Goal: Transaction & Acquisition: Download file/media

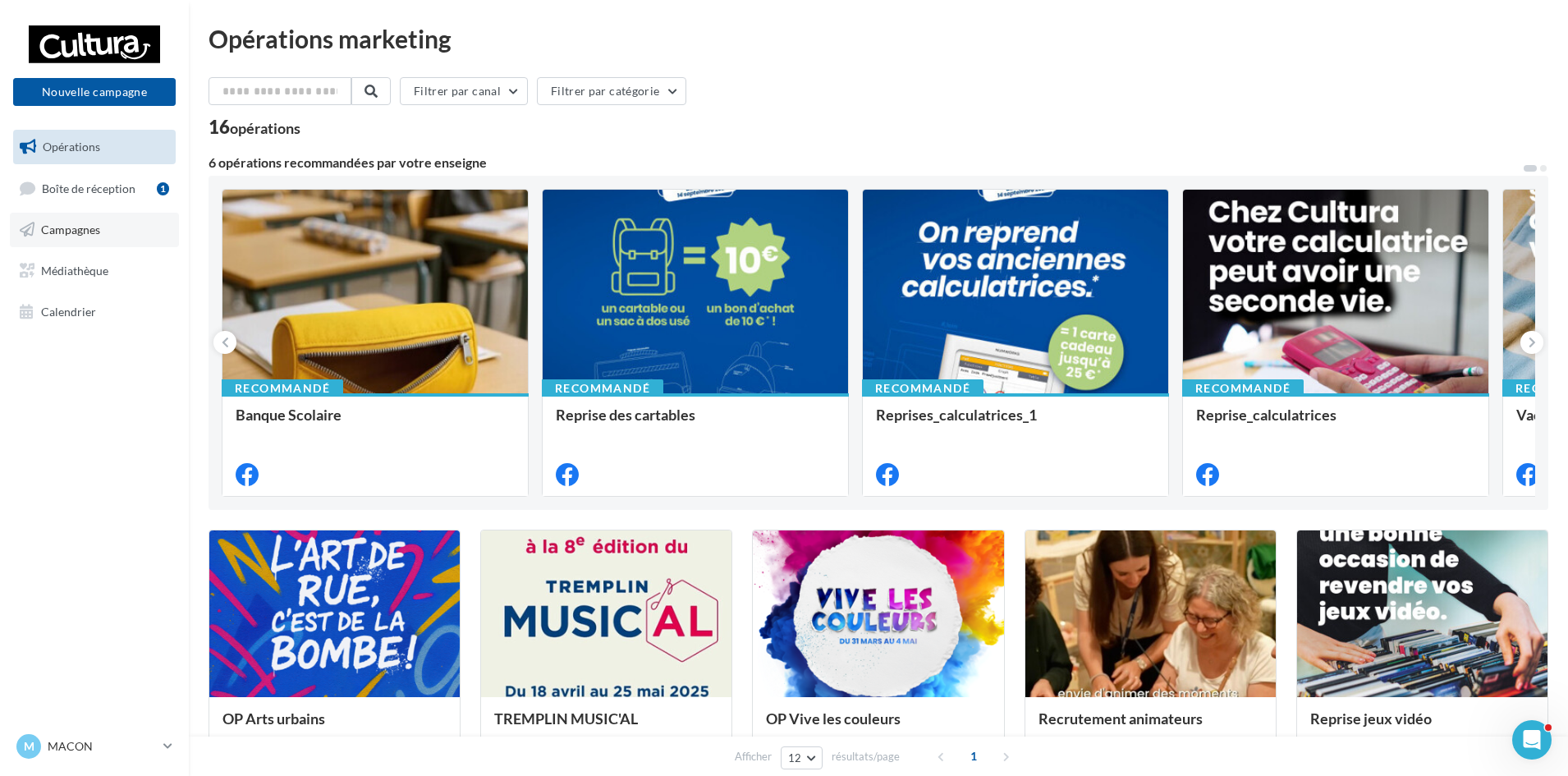
click at [118, 222] on link "Campagnes" at bounding box center [94, 229] width 169 height 35
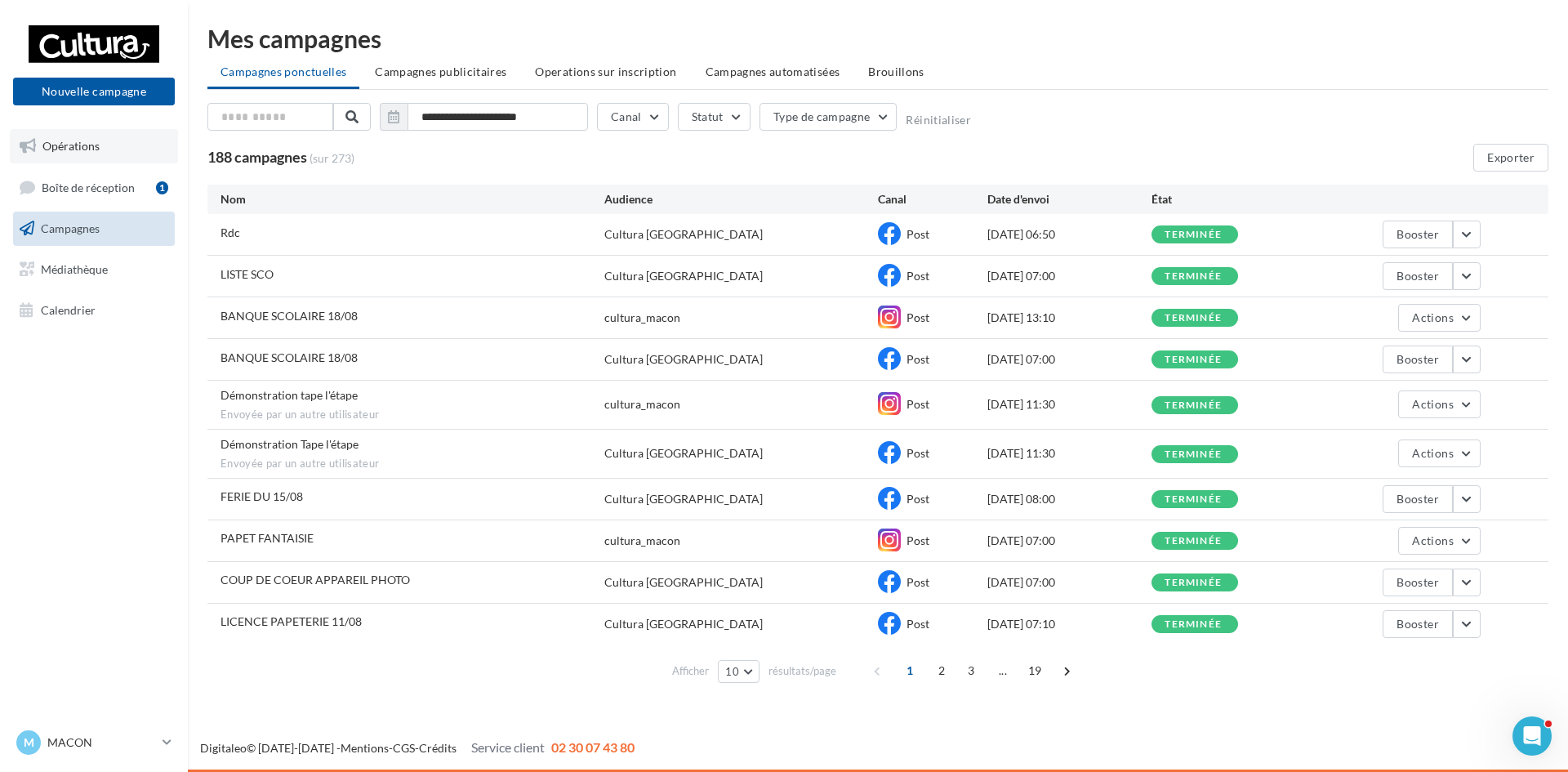
click at [110, 157] on link "Opérations" at bounding box center [93, 146] width 168 height 35
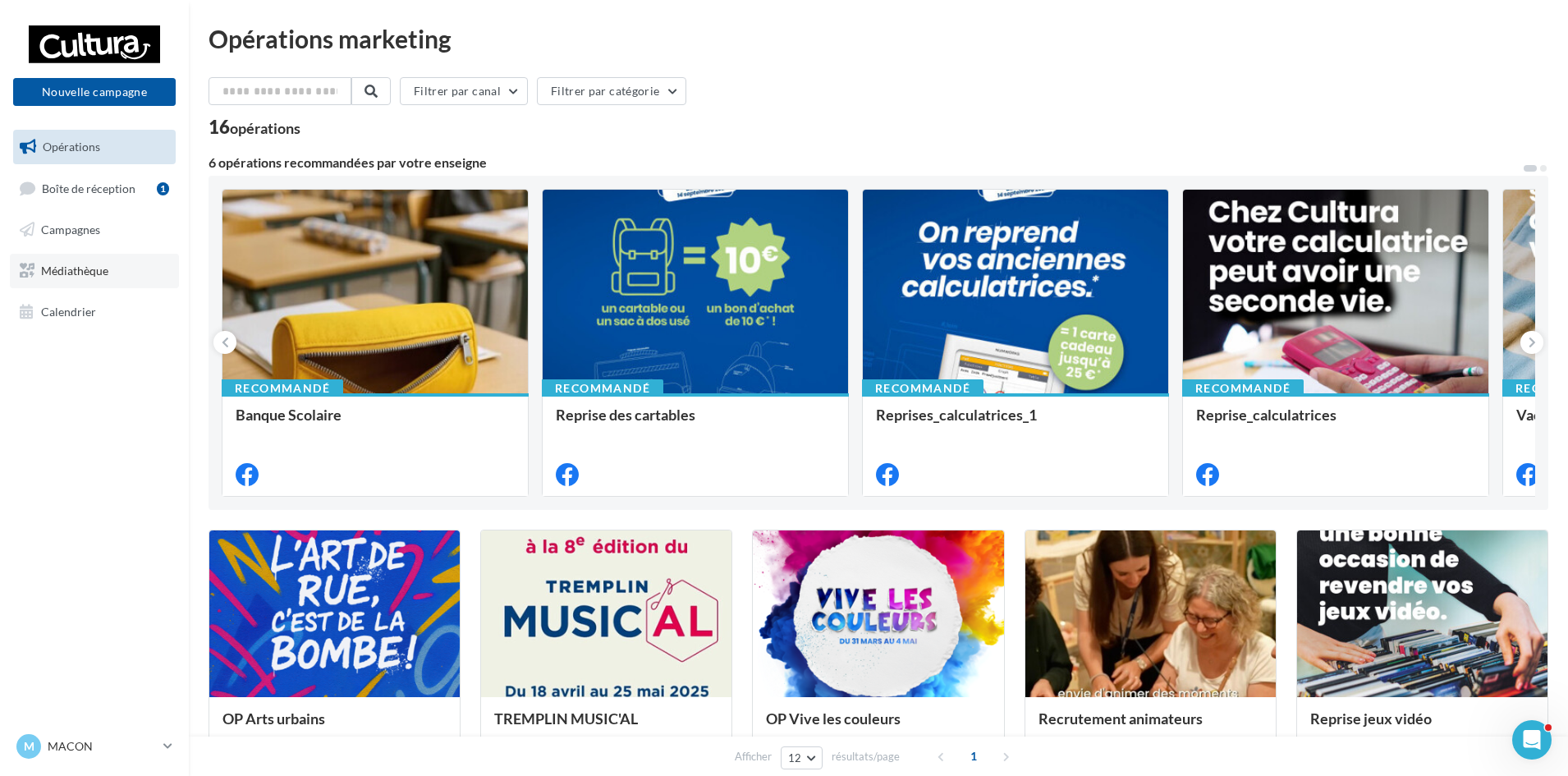
click at [98, 280] on link "Médiathèque" at bounding box center [94, 271] width 169 height 35
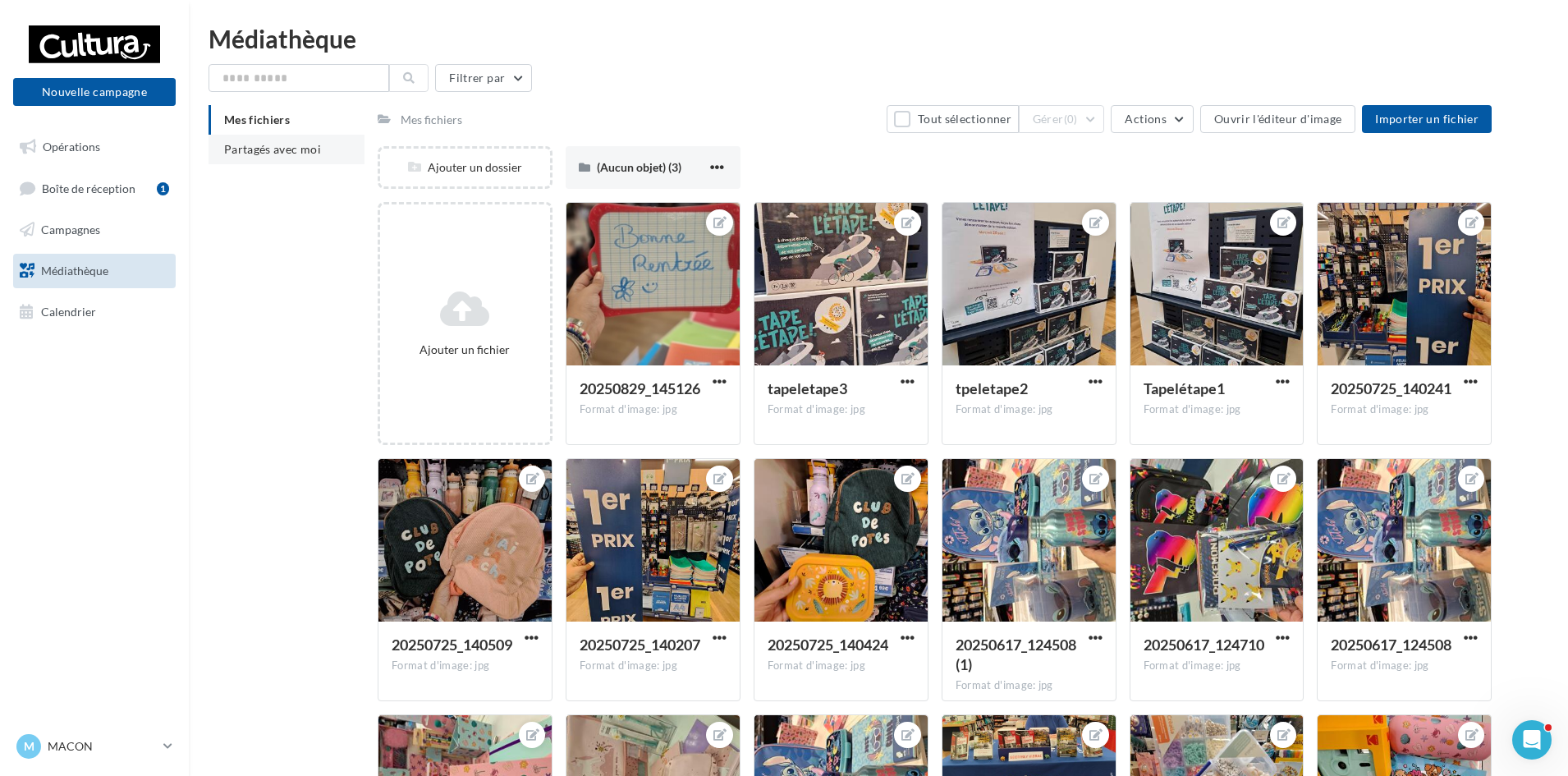
click at [325, 154] on li "Partagés avec moi" at bounding box center [287, 148] width 156 height 29
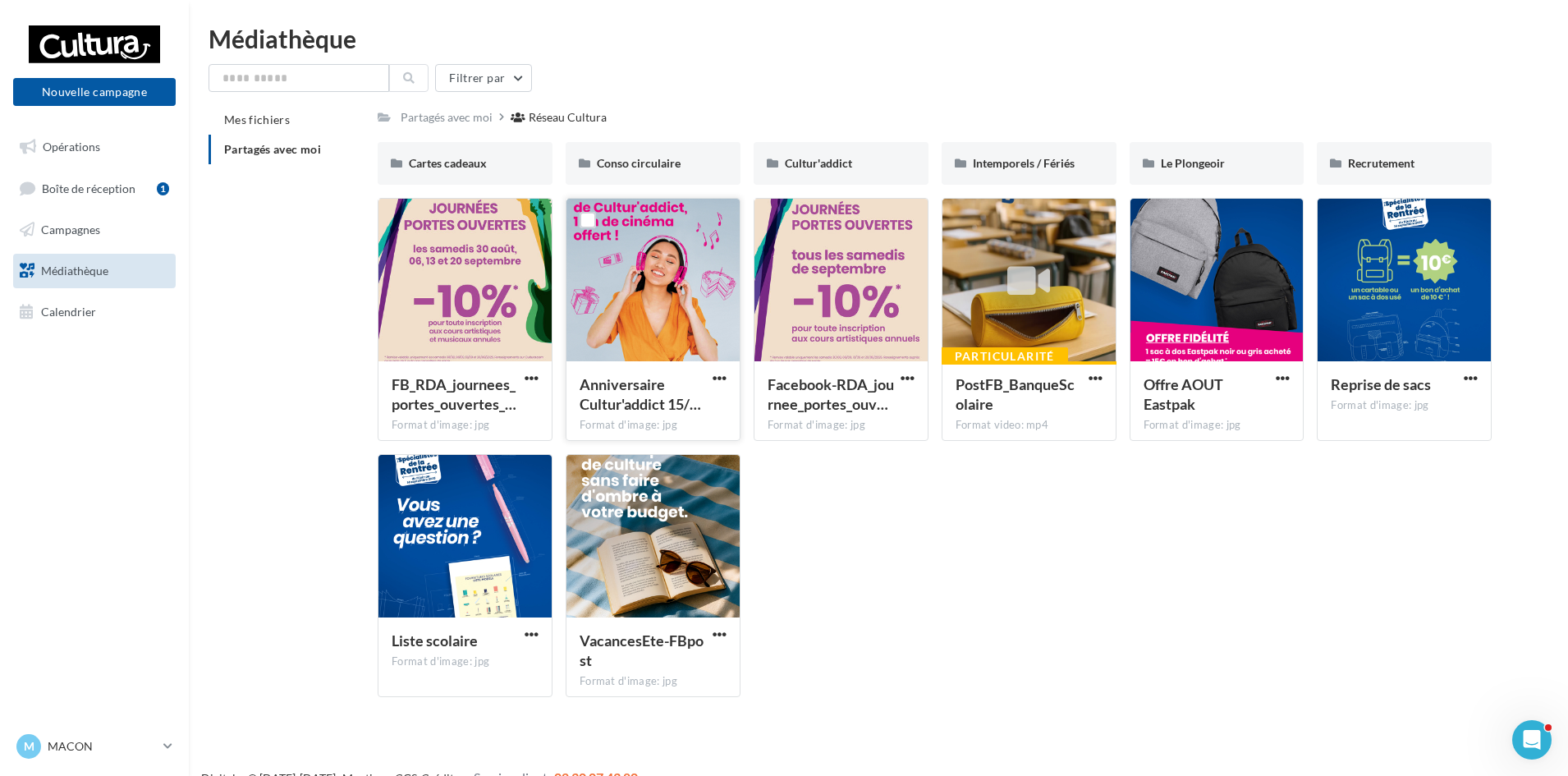
click at [690, 324] on div at bounding box center [653, 280] width 173 height 164
click at [586, 211] on label at bounding box center [587, 219] width 16 height 16
click at [837, 165] on span "Cultur'addict" at bounding box center [818, 163] width 68 height 14
click at [724, 375] on span "button" at bounding box center [720, 378] width 14 height 14
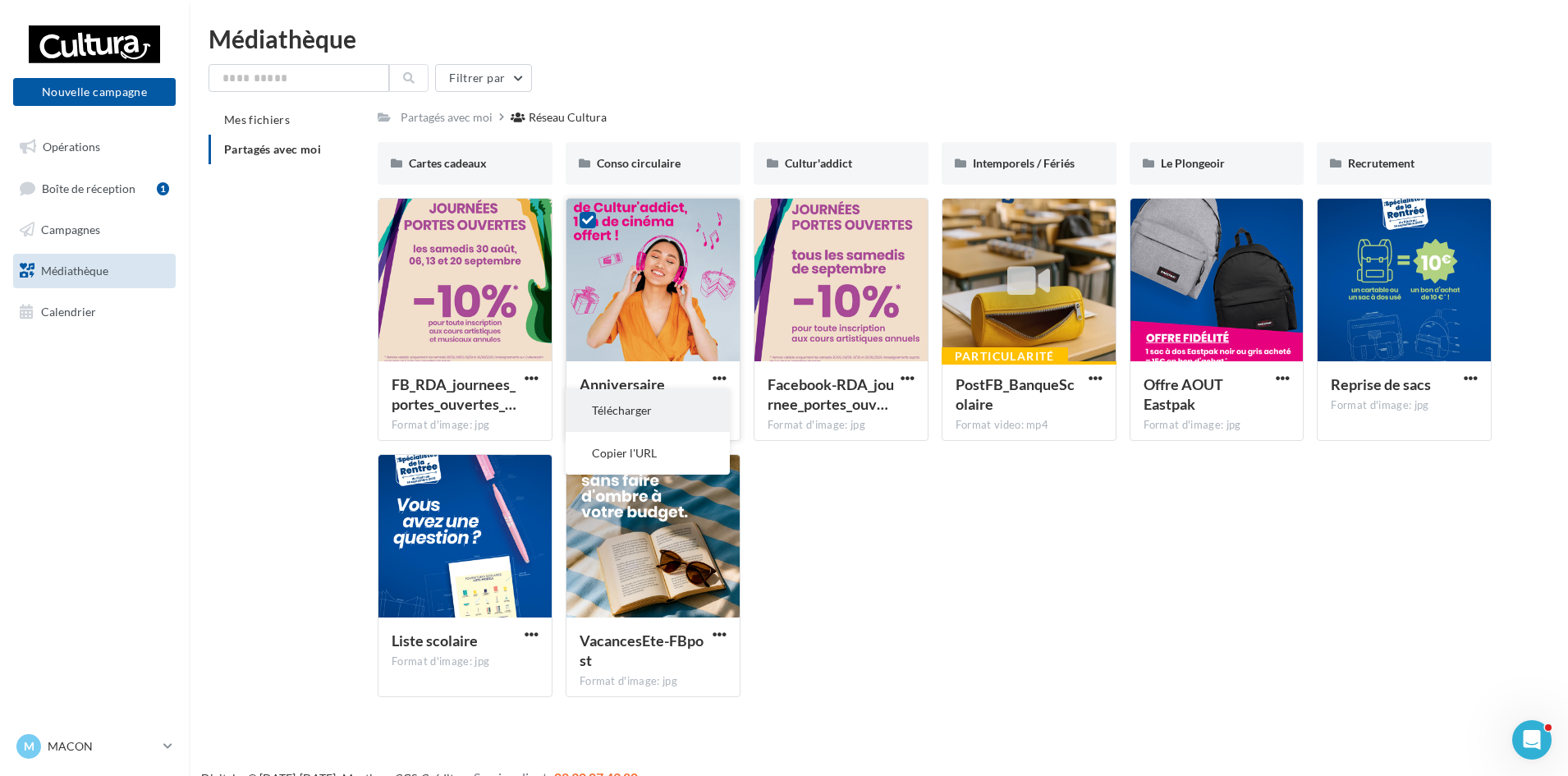
click at [690, 419] on button "Télécharger" at bounding box center [647, 410] width 164 height 42
click at [68, 319] on link "Calendrier" at bounding box center [94, 312] width 169 height 35
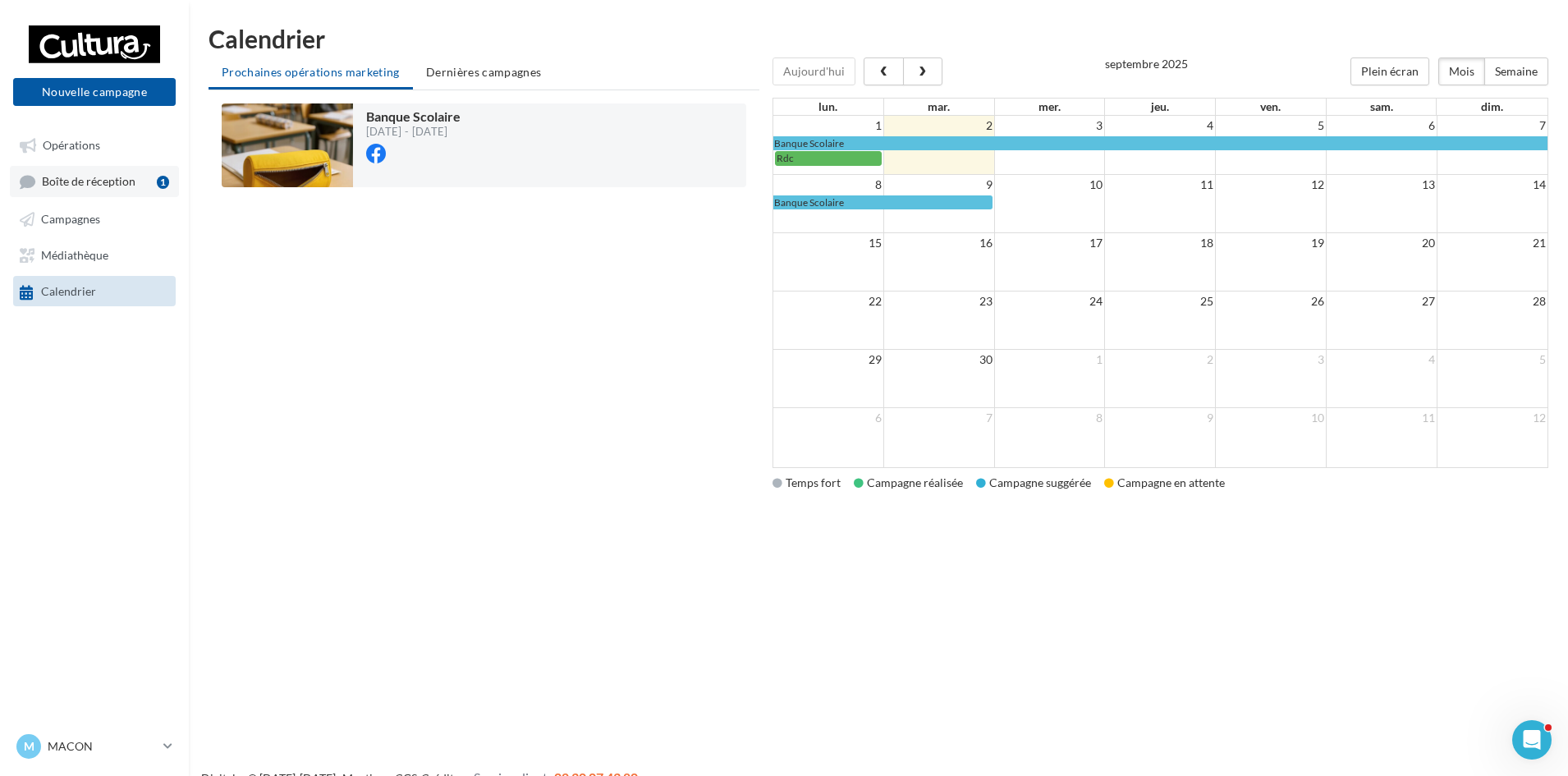
click at [54, 192] on link "Boîte de réception 1" at bounding box center [94, 181] width 169 height 30
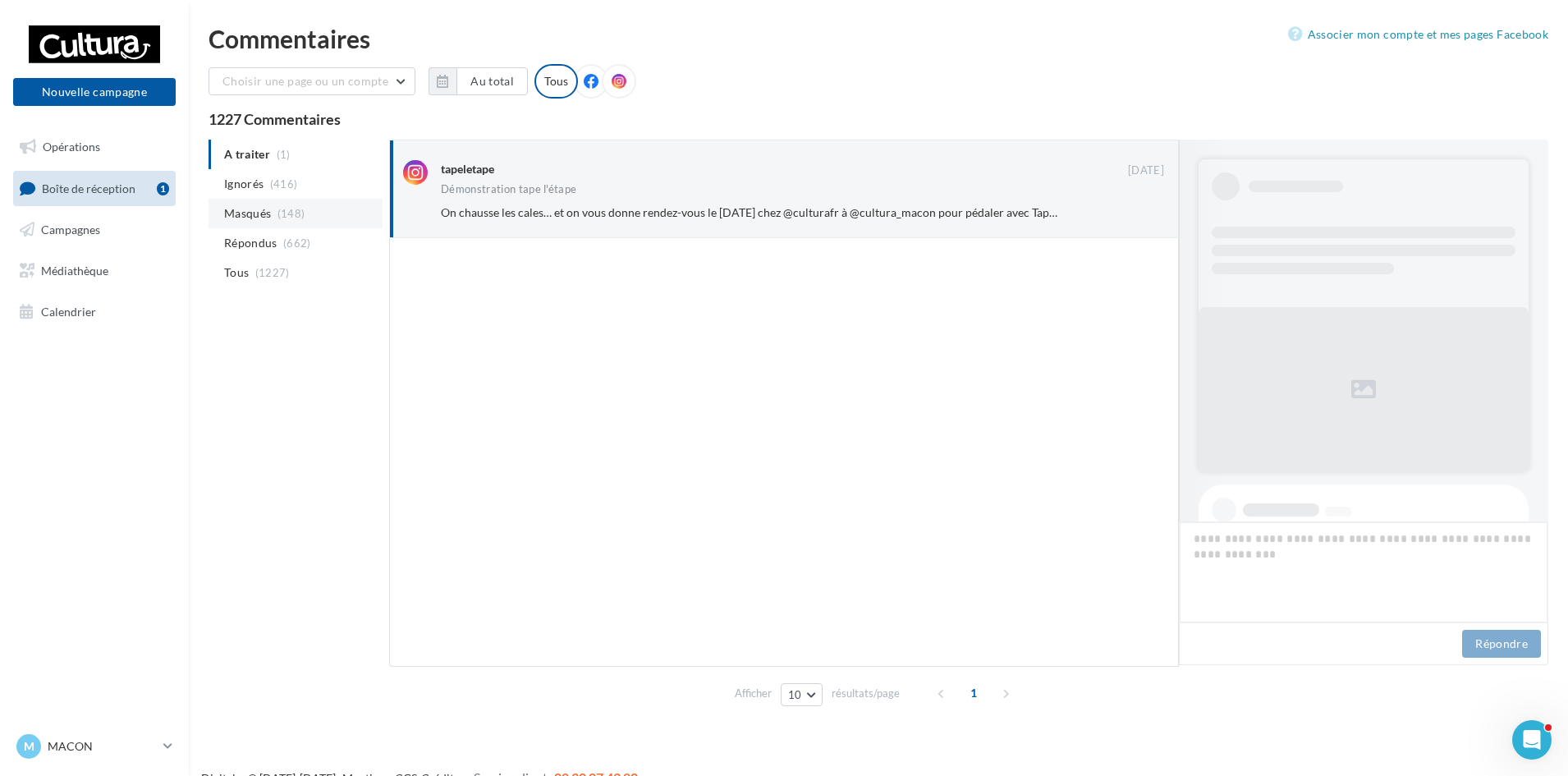
scroll to position [576, 0]
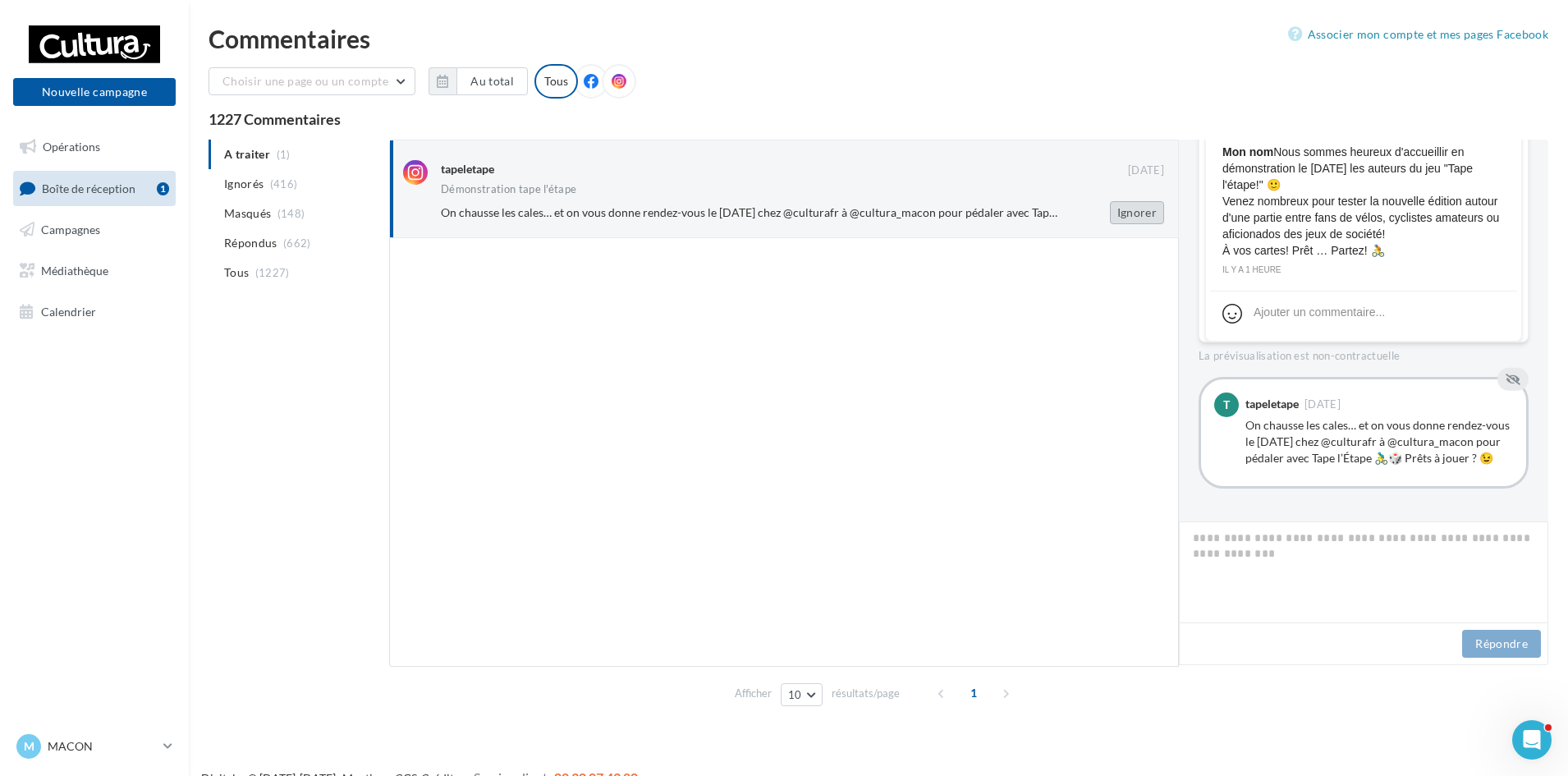
click at [1126, 207] on button "Ignorer" at bounding box center [1138, 212] width 54 height 23
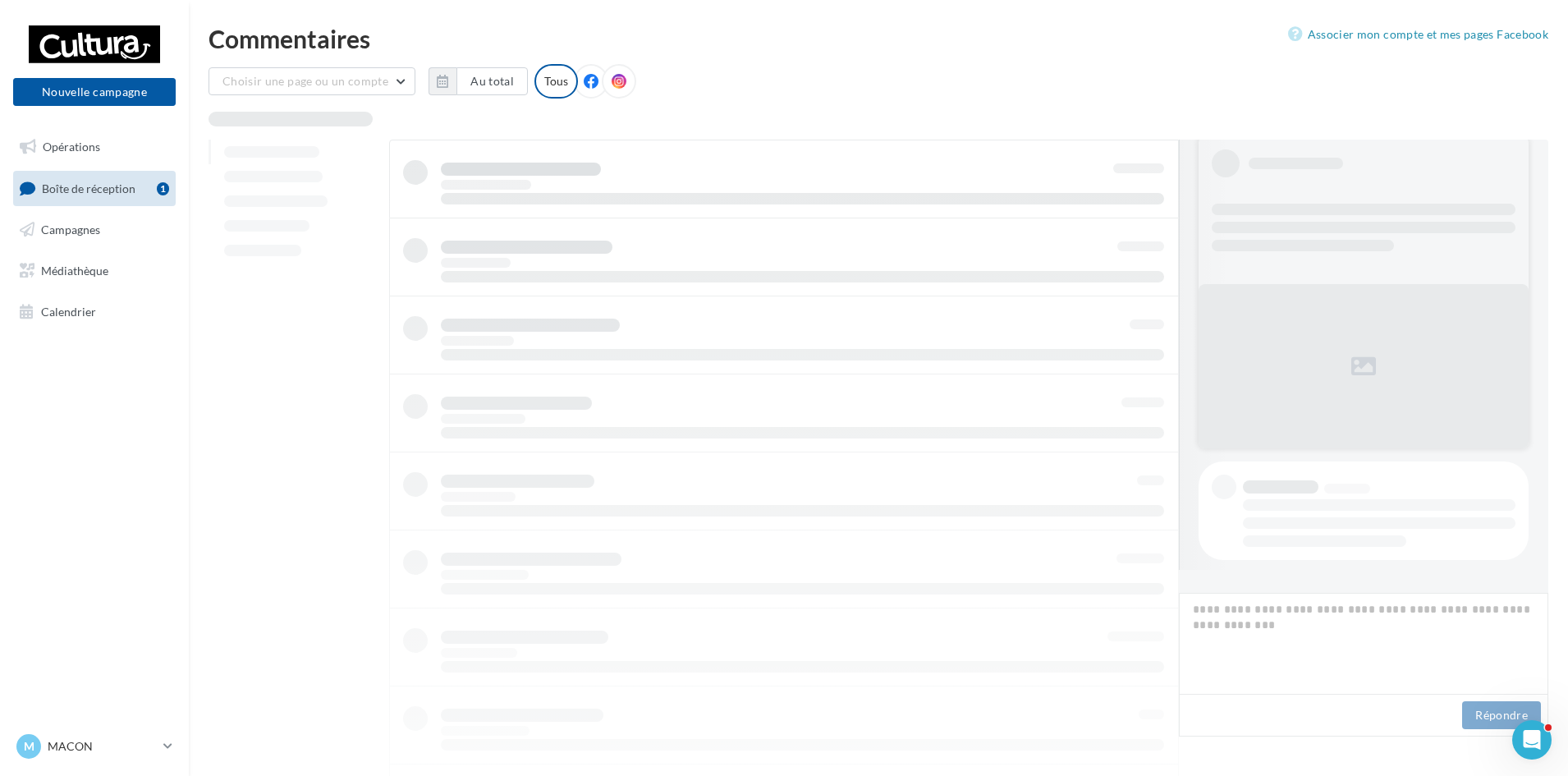
scroll to position [23, 0]
click at [104, 234] on link "Campagnes" at bounding box center [94, 229] width 169 height 35
